Goal: Task Accomplishment & Management: Use online tool/utility

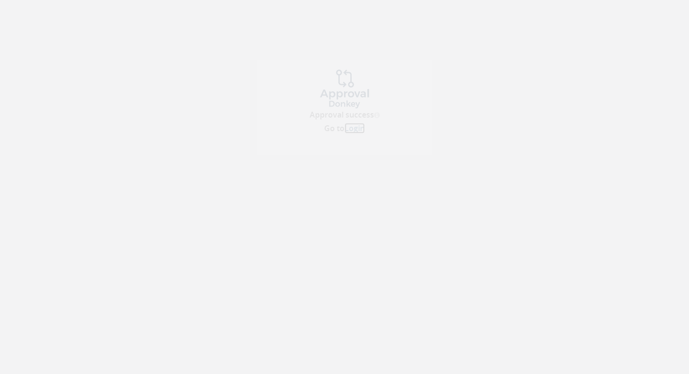
click at [357, 138] on link "Login" at bounding box center [355, 137] width 20 height 11
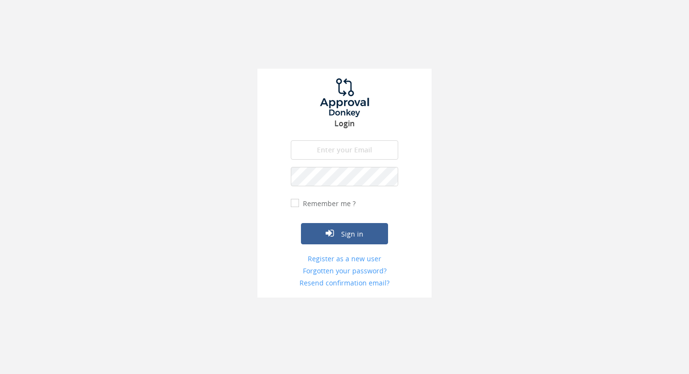
click at [359, 150] on input "email" at bounding box center [344, 149] width 107 height 19
click at [301, 153] on input "[DOMAIN_NAME]" at bounding box center [344, 149] width 107 height 19
type input "[PERSON_NAME][EMAIL_ADDRESS][DOMAIN_NAME]"
click at [301, 223] on button "Sign in" at bounding box center [344, 233] width 87 height 21
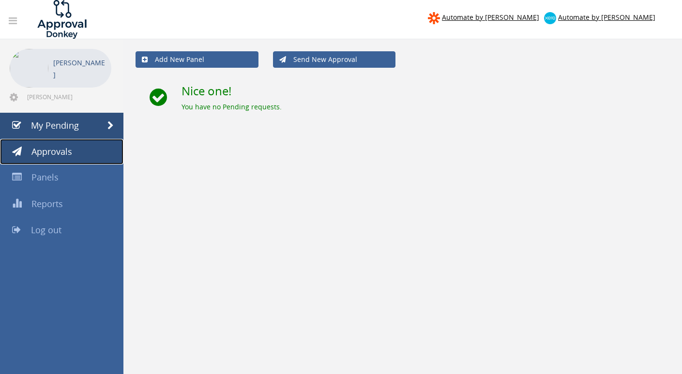
click at [60, 148] on span "Approvals" at bounding box center [51, 152] width 41 height 12
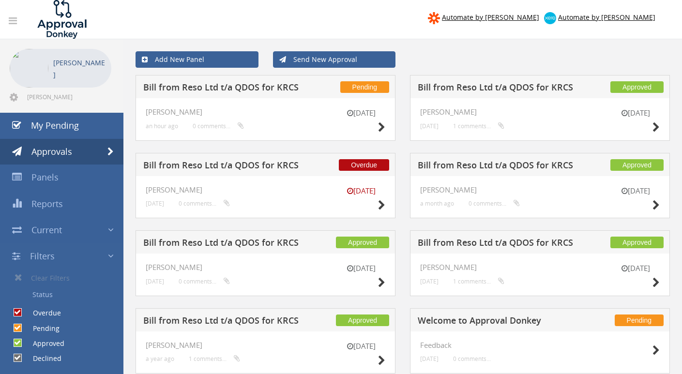
click at [366, 170] on div "Overdue Bill from Reso Ltd t/a QDOS for KRCS" at bounding box center [265, 164] width 260 height 23
click at [378, 206] on icon at bounding box center [381, 205] width 7 height 10
click at [380, 128] on icon at bounding box center [381, 127] width 7 height 10
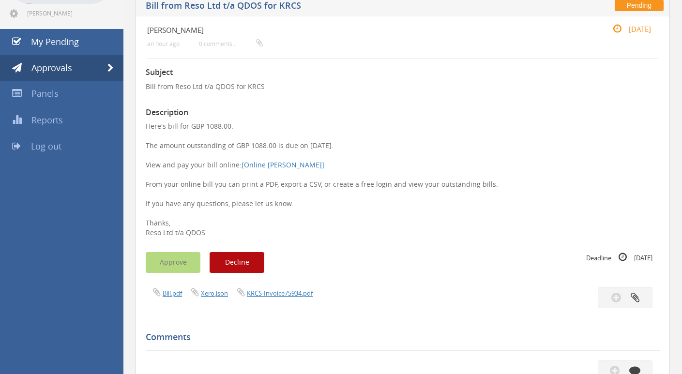
scroll to position [405, 0]
